Goal: Navigation & Orientation: Go to known website

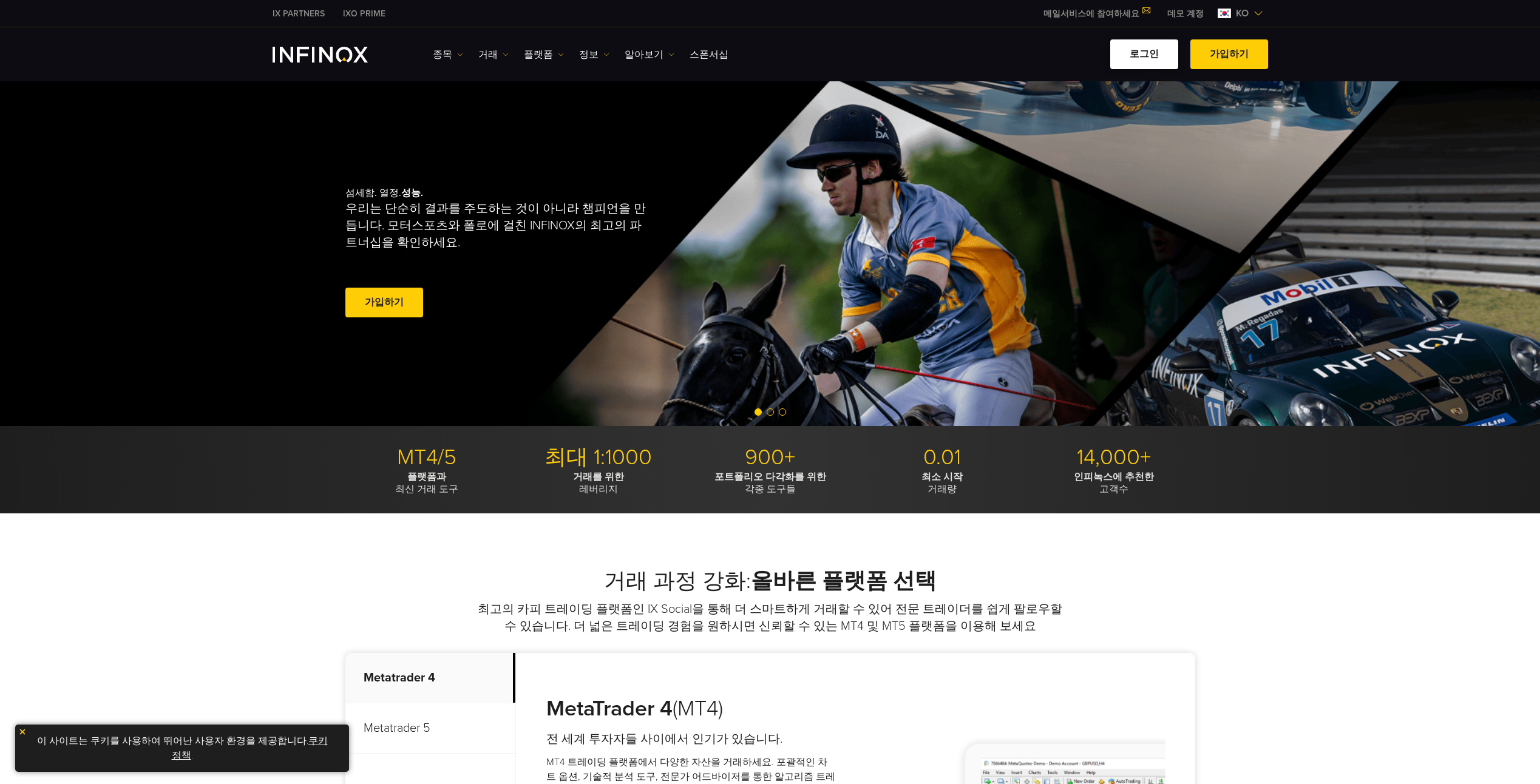
click at [1141, 58] on link "로그인" at bounding box center [1144, 54] width 68 height 30
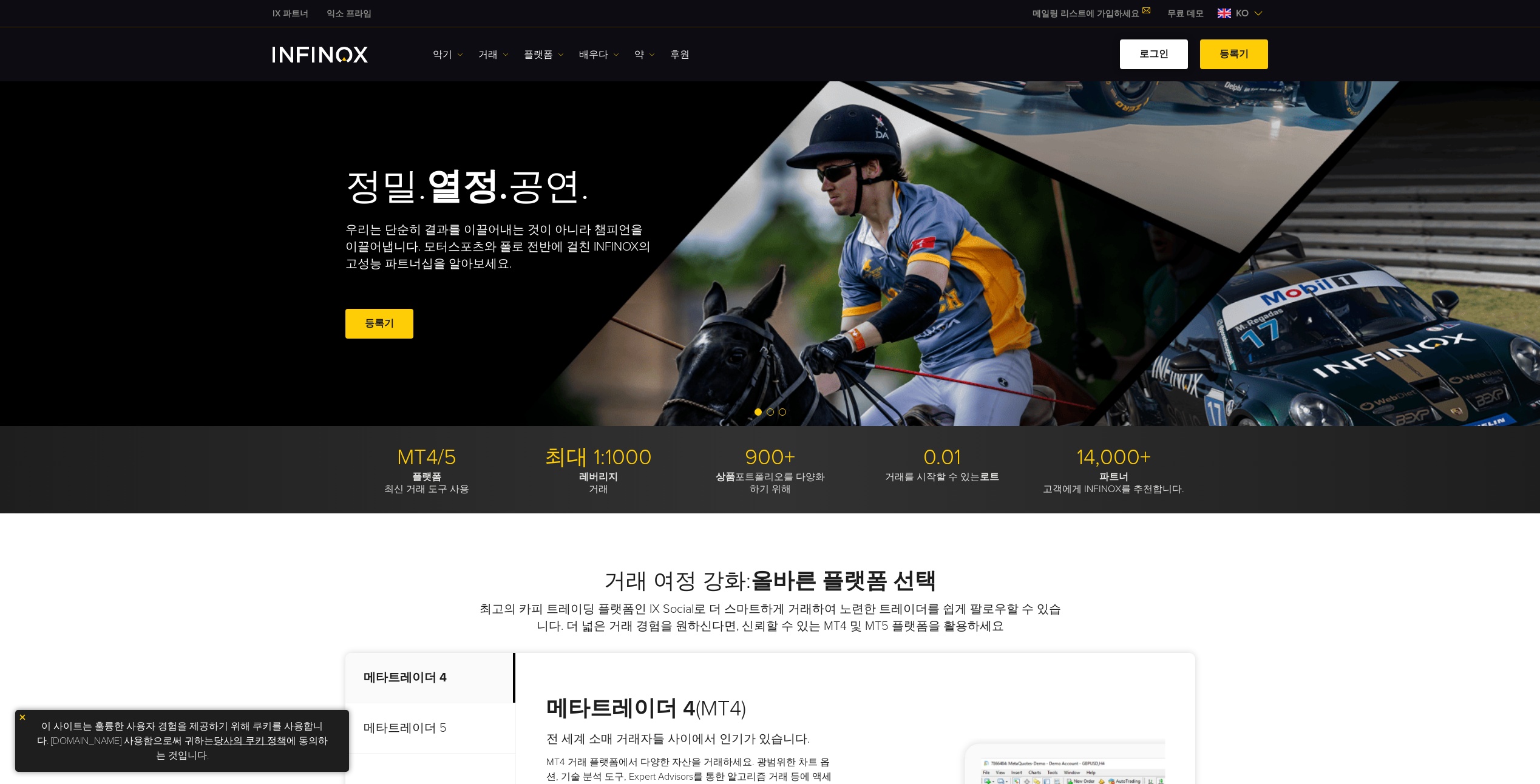
click at [1157, 54] on link "로그인" at bounding box center [1154, 54] width 68 height 30
